Goal: Information Seeking & Learning: Learn about a topic

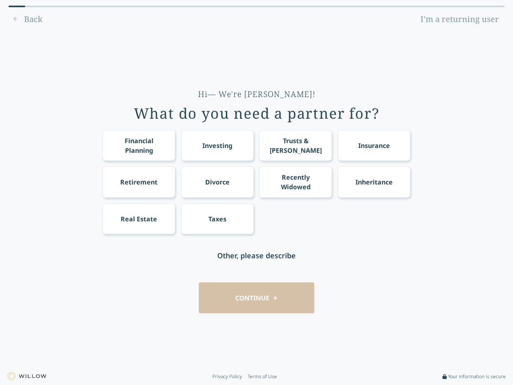
click at [256, 192] on div "Financial Planning Investing Trusts & [PERSON_NAME] Insurance Retirement Divorc…" at bounding box center [257, 182] width 308 height 104
click at [139, 145] on div "Financial Planning" at bounding box center [139, 145] width 58 height 19
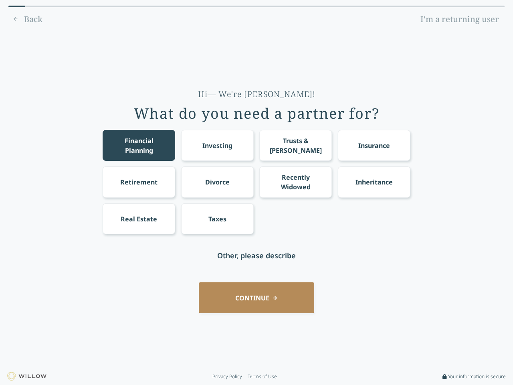
click at [217, 145] on div "Investing" at bounding box center [217, 146] width 30 height 10
click at [295, 145] on div "Trusts & [PERSON_NAME]" at bounding box center [296, 145] width 58 height 19
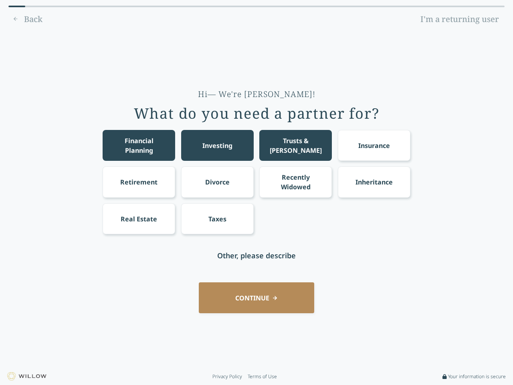
click at [374, 145] on div "Insurance" at bounding box center [374, 146] width 32 height 10
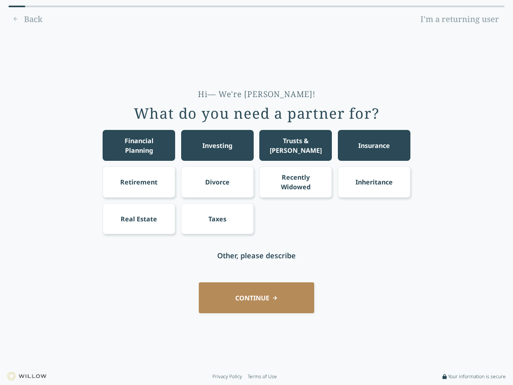
click at [139, 181] on div "Retirement" at bounding box center [138, 182] width 37 height 10
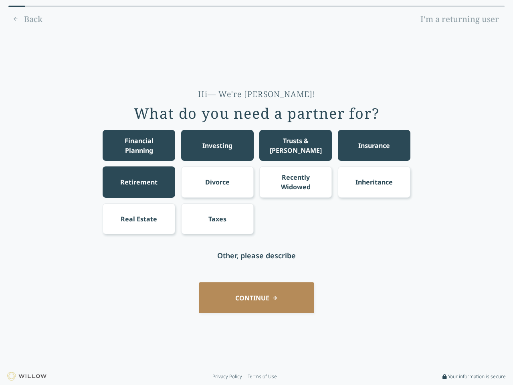
click at [217, 181] on div "Divorce" at bounding box center [217, 182] width 24 height 10
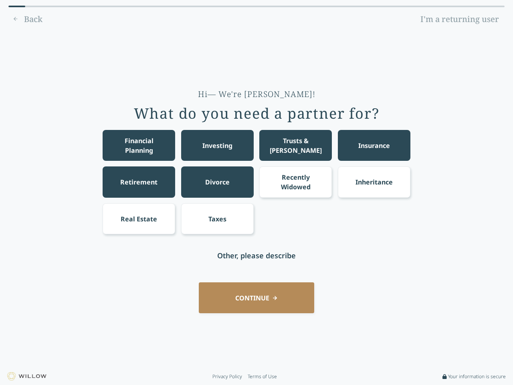
click at [295, 181] on div "Recently Widowed" at bounding box center [296, 181] width 58 height 19
click at [374, 181] on div "Inheritance" at bounding box center [373, 182] width 37 height 10
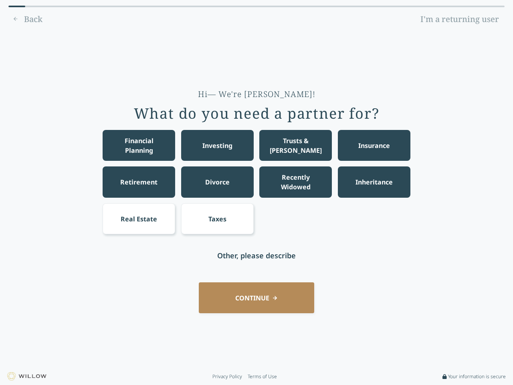
click at [139, 218] on div "Real Estate" at bounding box center [139, 219] width 36 height 10
